Goal: Task Accomplishment & Management: Manage account settings

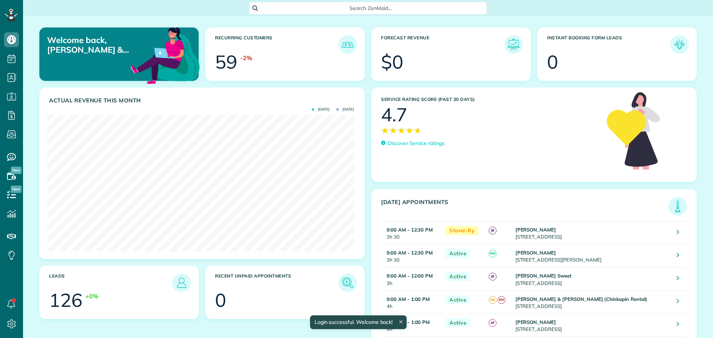
scroll to position [136, 307]
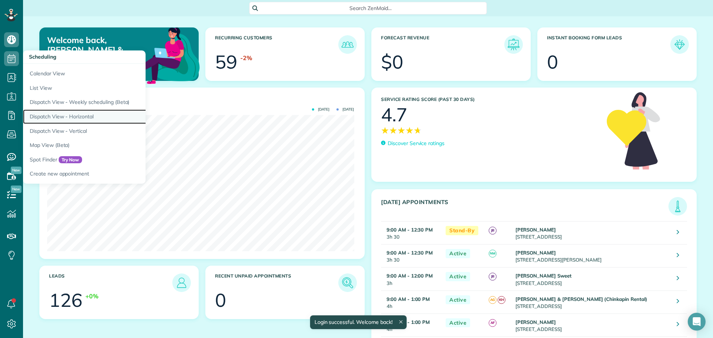
click at [80, 116] on link "Dispatch View - Horizontal" at bounding box center [116, 116] width 186 height 14
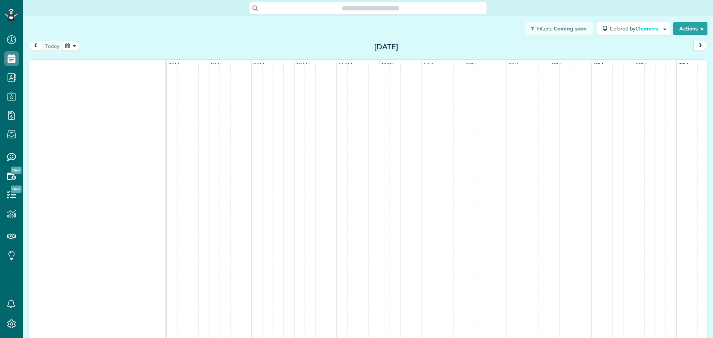
scroll to position [3, 3]
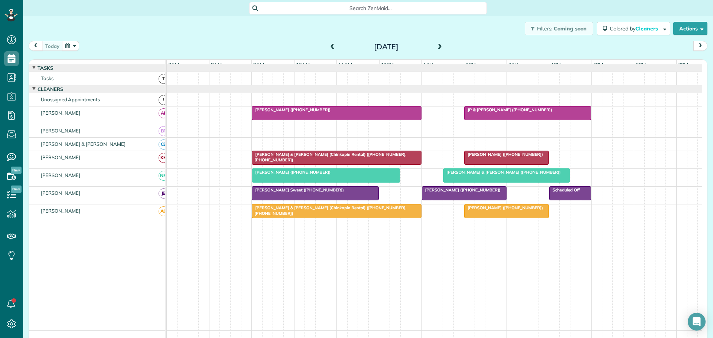
click at [438, 46] on span at bounding box center [439, 47] width 8 height 7
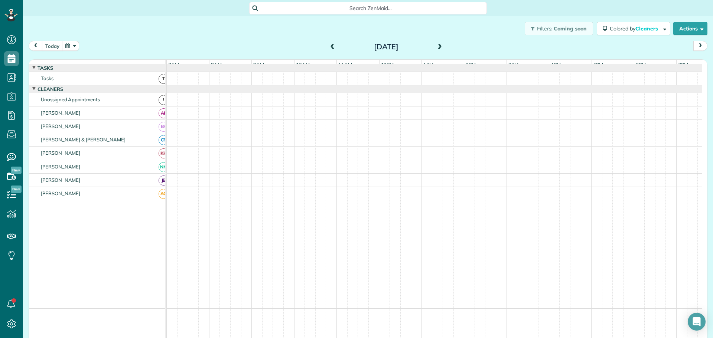
scroll to position [4, 0]
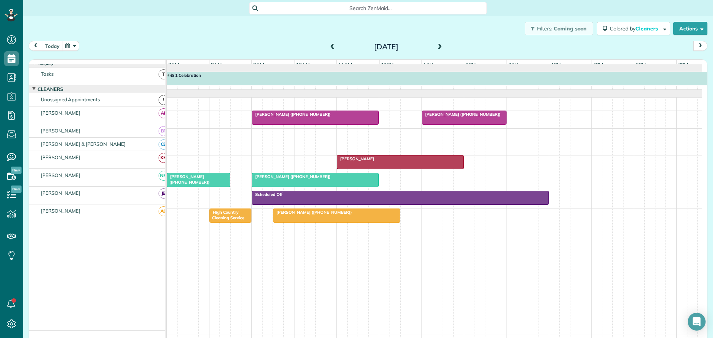
click at [329, 47] on span at bounding box center [332, 47] width 8 height 7
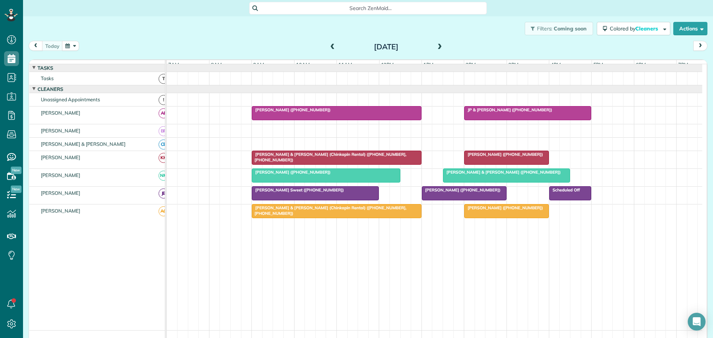
click at [438, 46] on span at bounding box center [439, 47] width 8 height 7
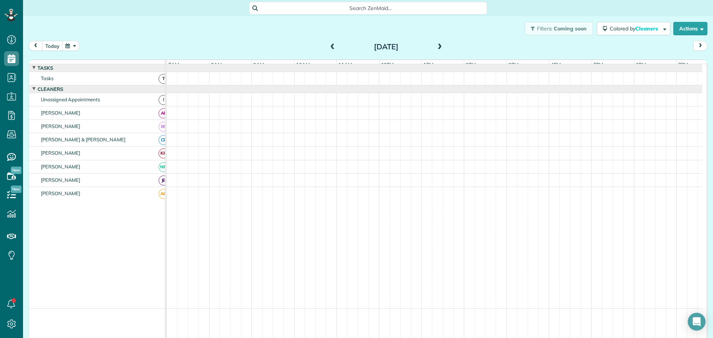
scroll to position [4, 0]
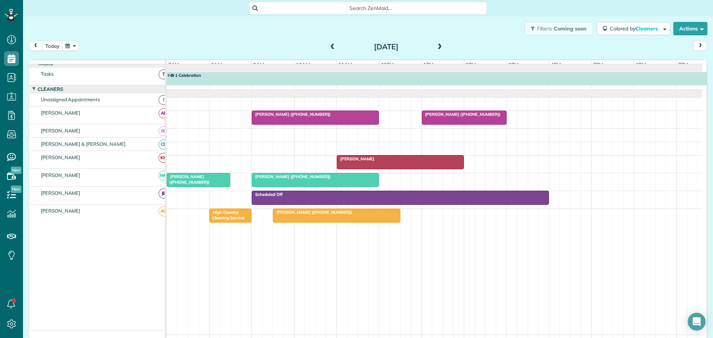
click at [194, 78] on span "1 Celebration" at bounding box center [184, 75] width 35 height 5
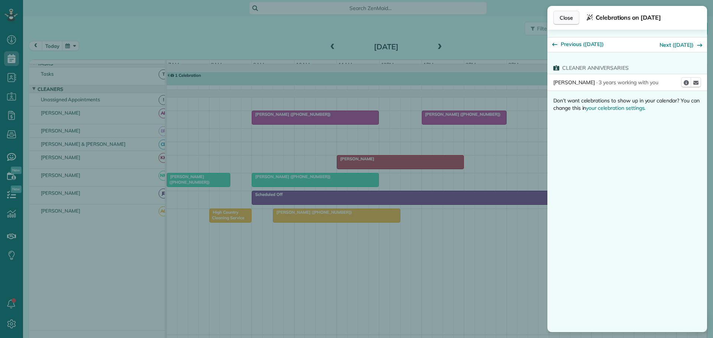
click at [571, 15] on span "Close" at bounding box center [565, 17] width 13 height 7
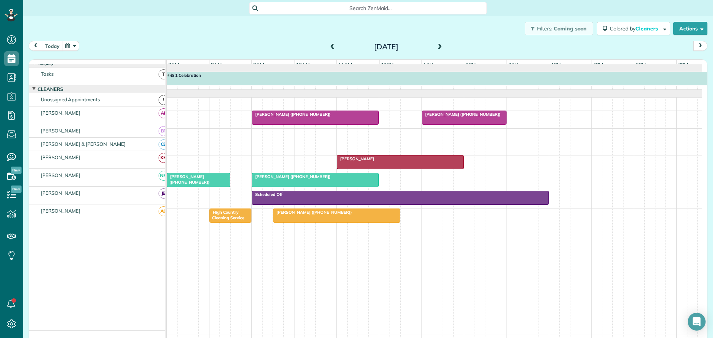
click at [330, 44] on span at bounding box center [332, 47] width 8 height 7
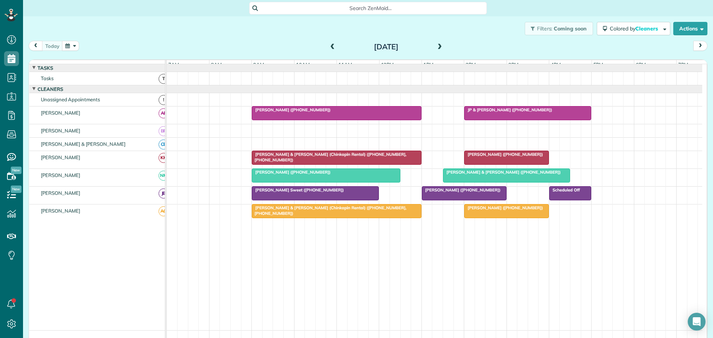
click at [298, 112] on span "[PERSON_NAME] ([PHONE_NUMBER])" at bounding box center [290, 109] width 79 height 5
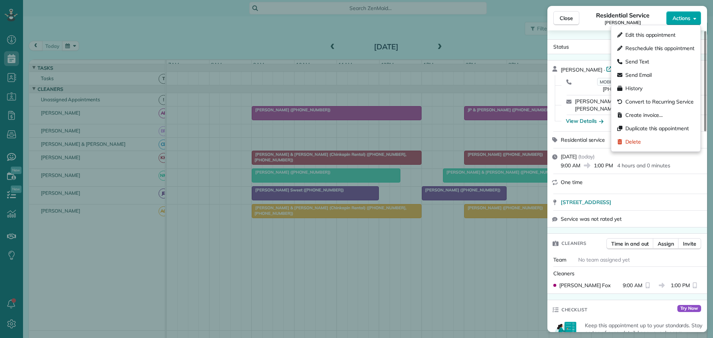
click at [688, 19] on span "Actions" at bounding box center [681, 17] width 18 height 7
click at [632, 138] on span "Delete" at bounding box center [633, 141] width 16 height 7
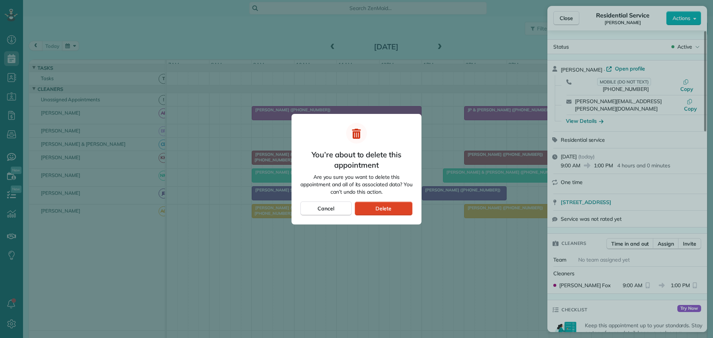
click at [385, 206] on span "Delete" at bounding box center [383, 208] width 16 height 7
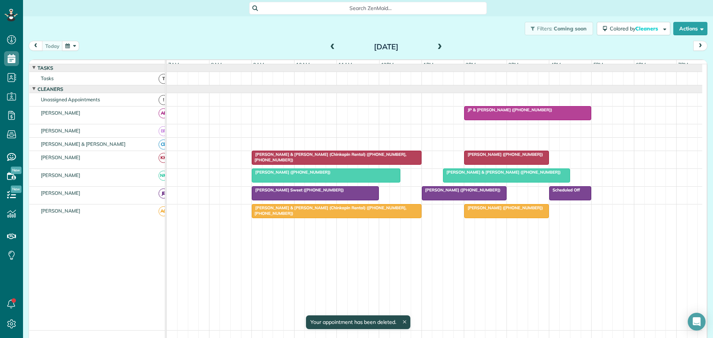
click at [506, 112] on span "JP & [PERSON_NAME] ([PHONE_NUMBER])" at bounding box center [508, 109] width 89 height 5
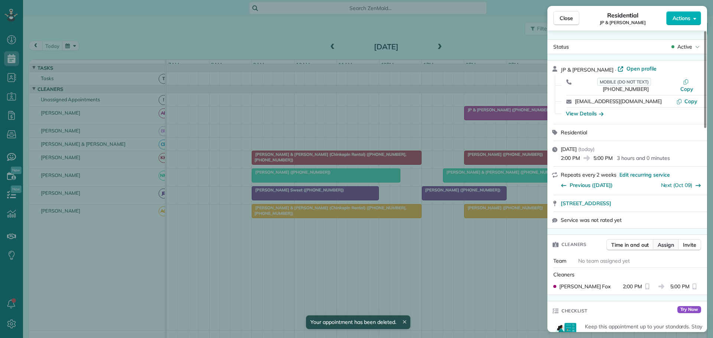
click at [665, 241] on span "Assign" at bounding box center [665, 244] width 16 height 7
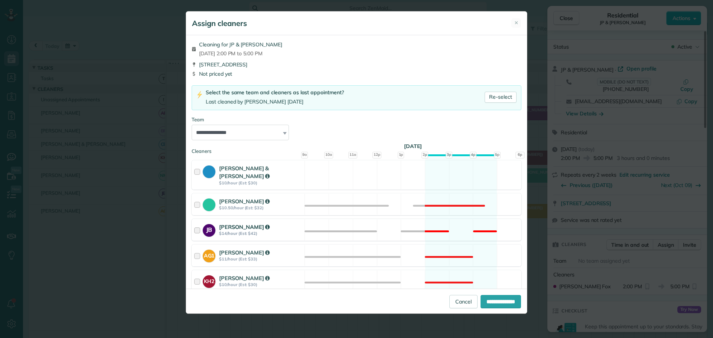
scroll to position [74, 0]
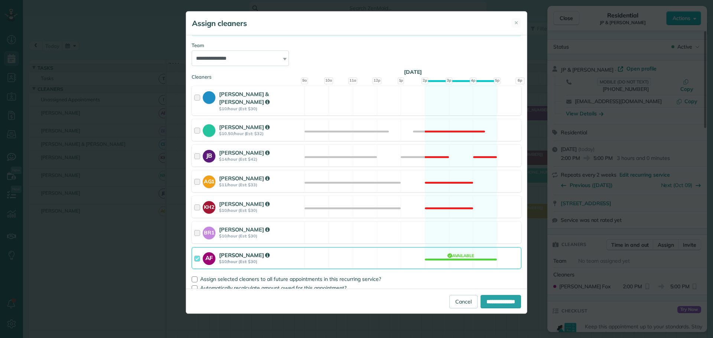
click at [197, 252] on div at bounding box center [198, 258] width 9 height 14
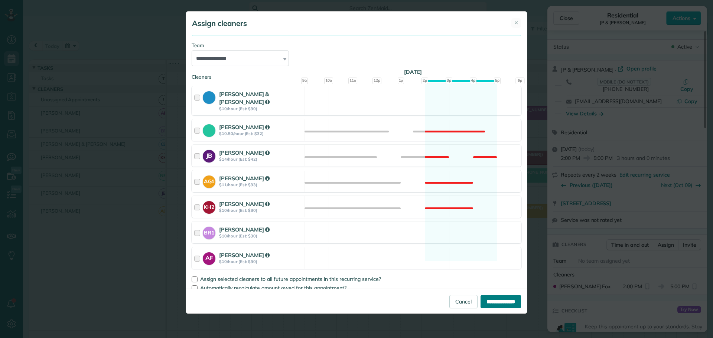
click at [492, 302] on input "**********" at bounding box center [500, 301] width 40 height 13
type input "**********"
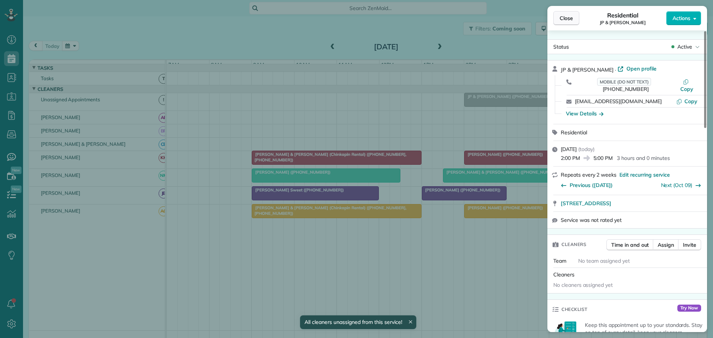
click at [568, 19] on span "Close" at bounding box center [565, 17] width 13 height 7
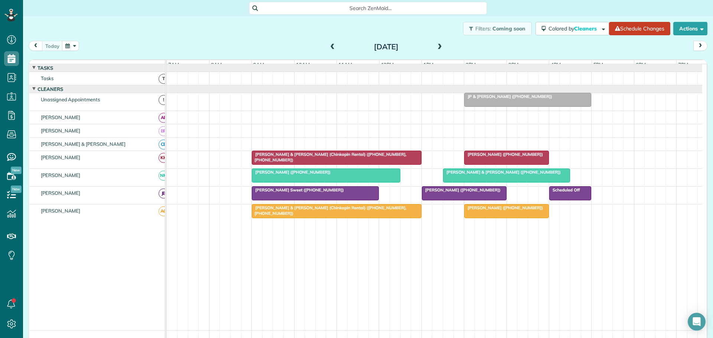
click at [437, 46] on span at bounding box center [439, 47] width 8 height 7
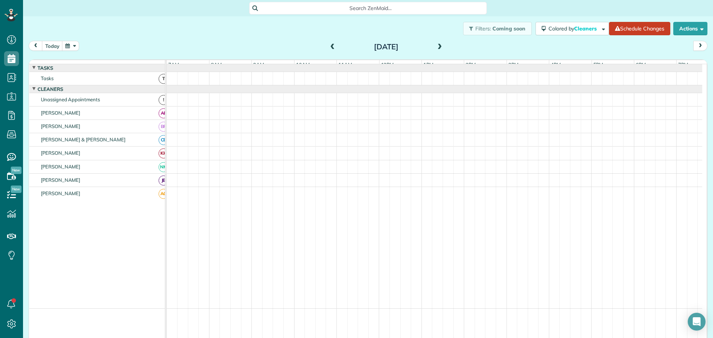
scroll to position [4, 0]
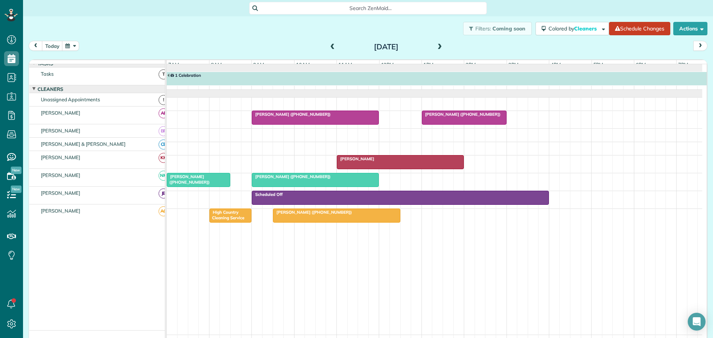
click at [328, 45] on span at bounding box center [332, 47] width 8 height 7
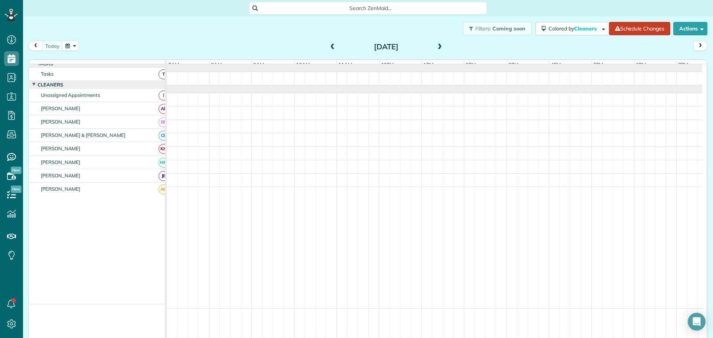
scroll to position [0, 0]
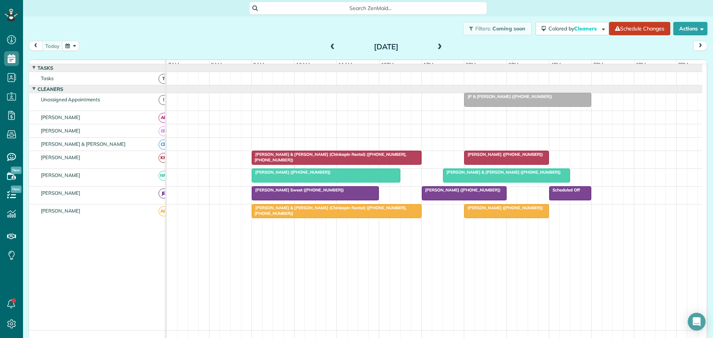
click at [436, 46] on span at bounding box center [439, 47] width 8 height 7
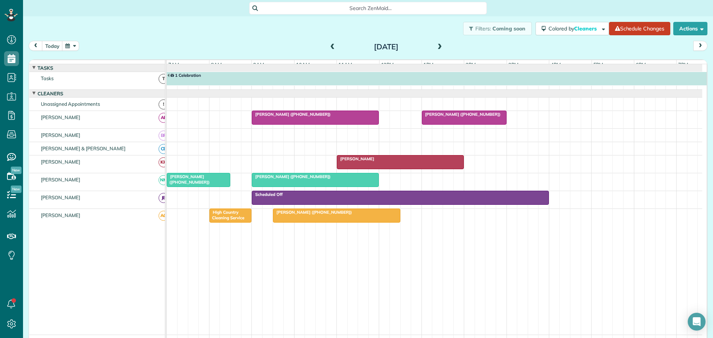
scroll to position [4, 0]
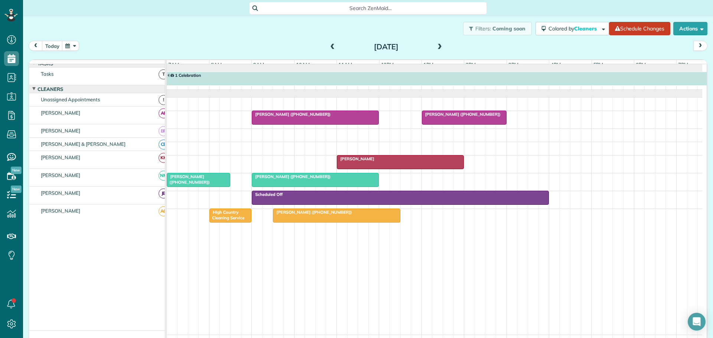
click at [330, 46] on span at bounding box center [332, 47] width 8 height 7
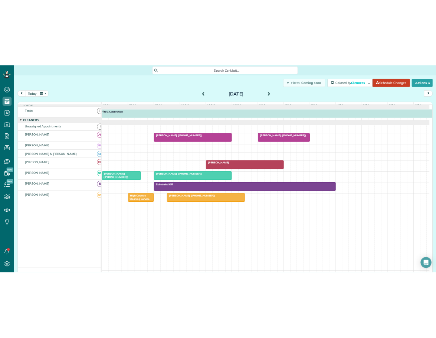
scroll to position [0, 0]
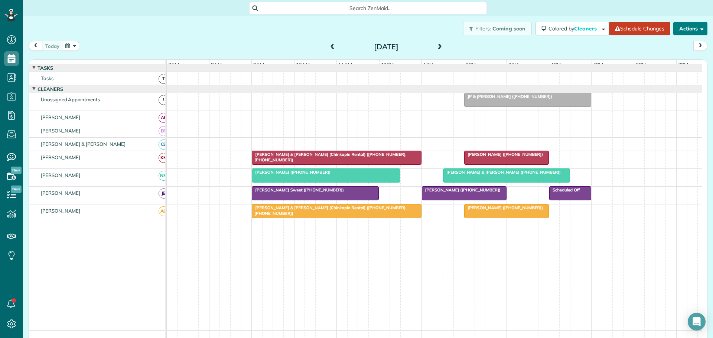
click at [680, 28] on button "Actions" at bounding box center [690, 28] width 34 height 13
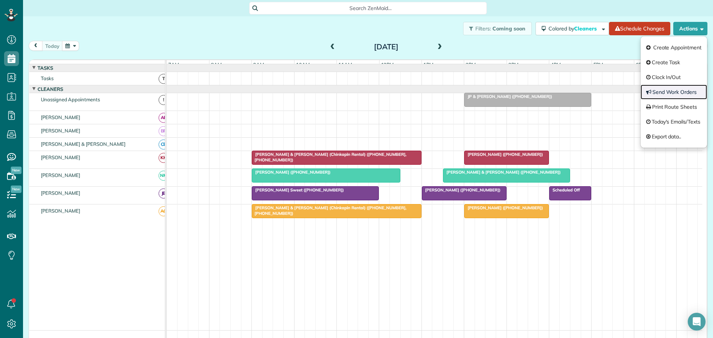
click at [663, 89] on link "Send Work Orders" at bounding box center [673, 92] width 66 height 15
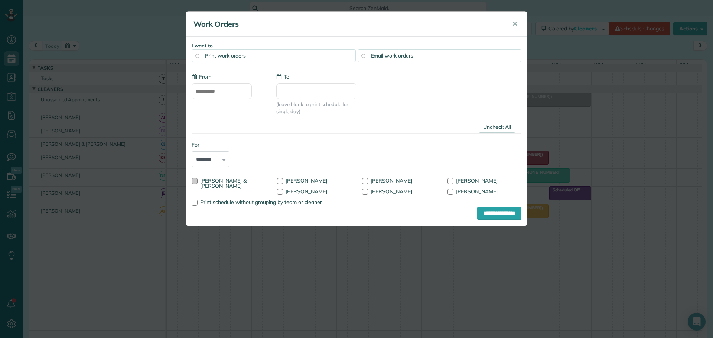
type input "**********"
click at [196, 180] on div at bounding box center [195, 181] width 6 height 6
click at [277, 191] on div at bounding box center [280, 192] width 6 height 6
click at [282, 180] on div at bounding box center [280, 181] width 6 height 6
click at [362, 192] on div at bounding box center [365, 192] width 6 height 6
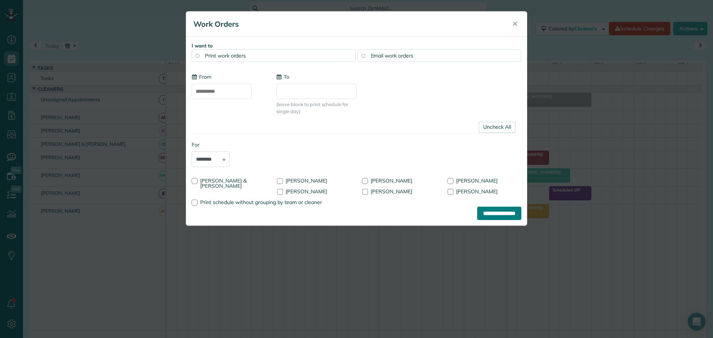
click at [489, 213] on input "**********" at bounding box center [499, 213] width 44 height 13
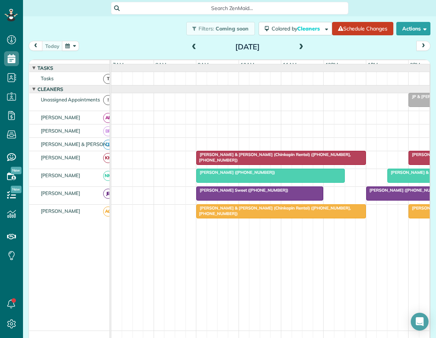
scroll to position [338, 23]
click at [192, 49] on span at bounding box center [194, 47] width 8 height 7
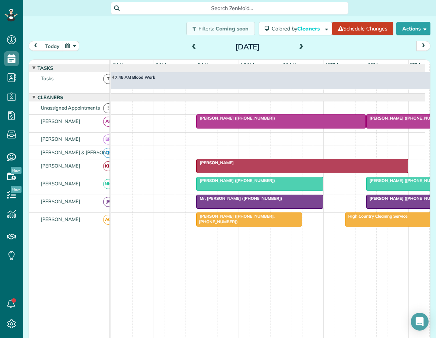
scroll to position [6, 0]
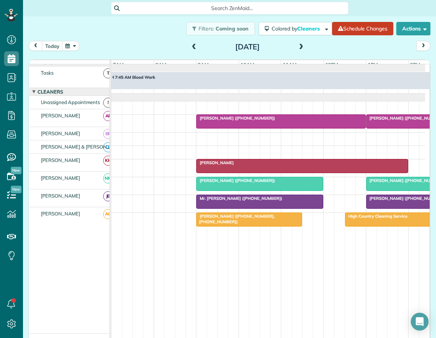
click at [278, 201] on div "Mr. [PERSON_NAME] ([PHONE_NUMBER])" at bounding box center [260, 198] width 122 height 5
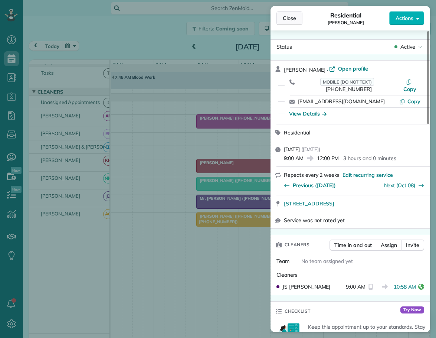
click at [287, 20] on span "Close" at bounding box center [289, 17] width 13 height 7
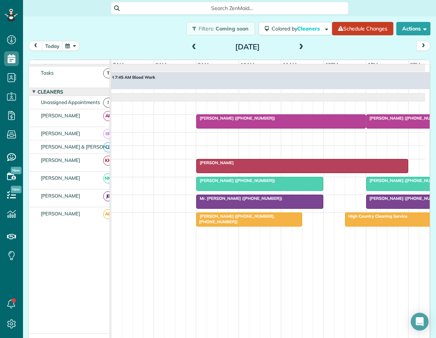
click at [383, 201] on span "[PERSON_NAME] ([PHONE_NUMBER])" at bounding box center [405, 198] width 79 height 5
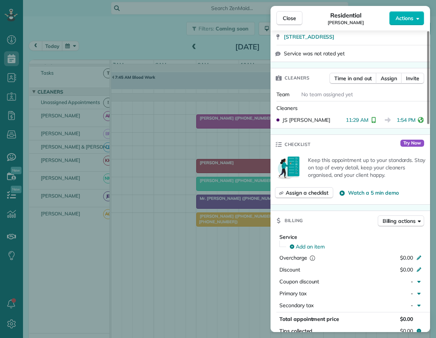
scroll to position [148, 0]
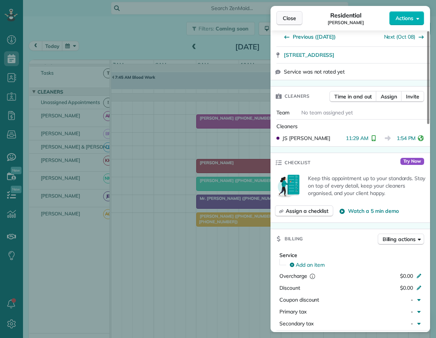
click at [292, 16] on span "Close" at bounding box center [289, 17] width 13 height 7
